Goal: Task Accomplishment & Management: Use online tool/utility

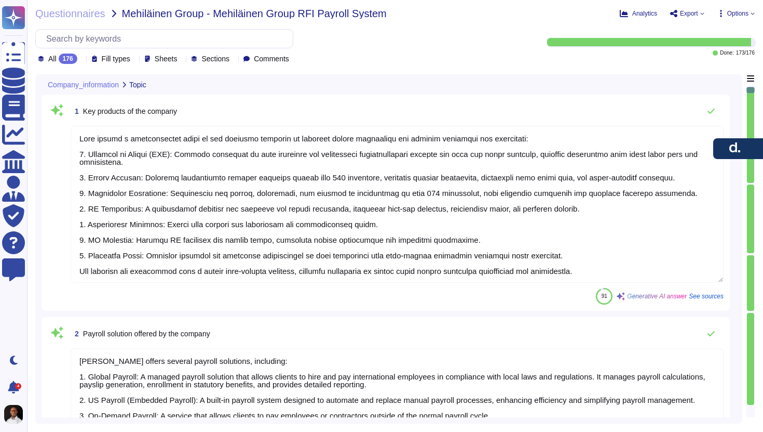
type textarea "[PERSON_NAME] offers a comprehensive suite of key products designed to simplify…"
type textarea "[PERSON_NAME] offers several payroll solutions, including: 1. Global Payroll: A…"
type textarea "[PERSON_NAME] headquarters is located at [STREET_ADDRESS]."
type textarea "Employee ID here refers to the client employee number."
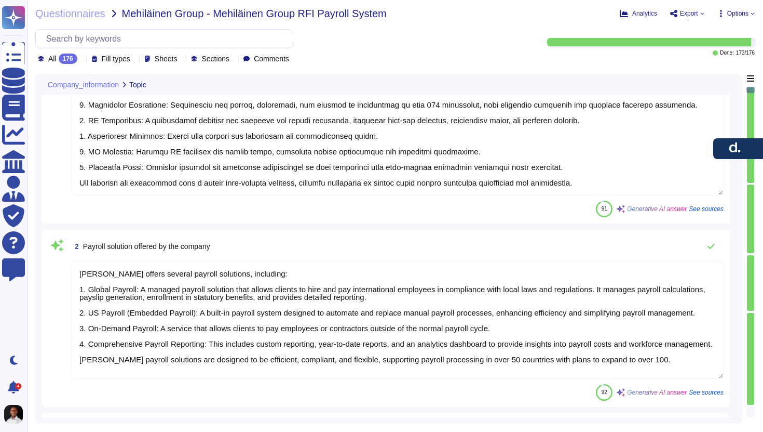
type textarea "Lore ipsumdol si amet 966 consectet adipisci eli SED doeius tem 931 inc utlabor…"
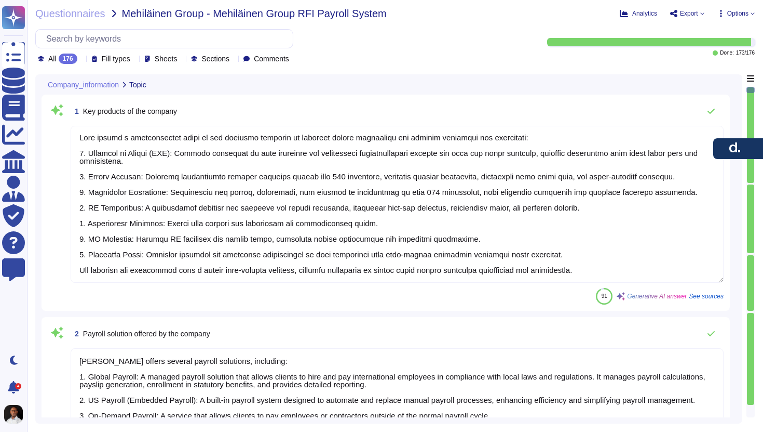
scroll to position [0, 0]
click at [684, 14] on span "Export" at bounding box center [689, 13] width 18 height 6
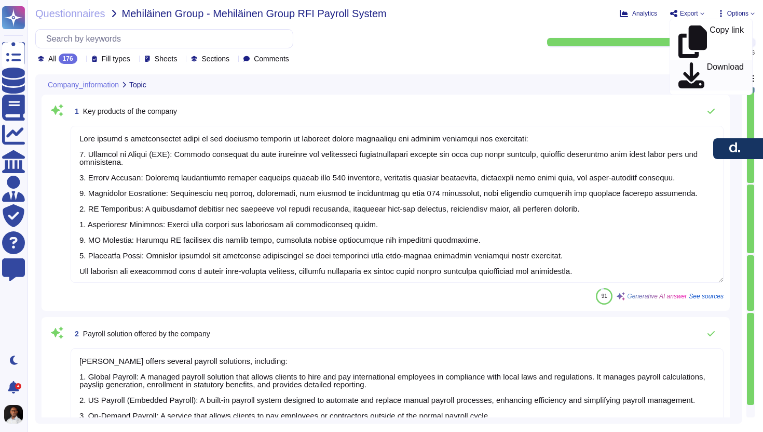
click at [714, 63] on p "Download" at bounding box center [725, 75] width 37 height 25
